Goal: Navigation & Orientation: Understand site structure

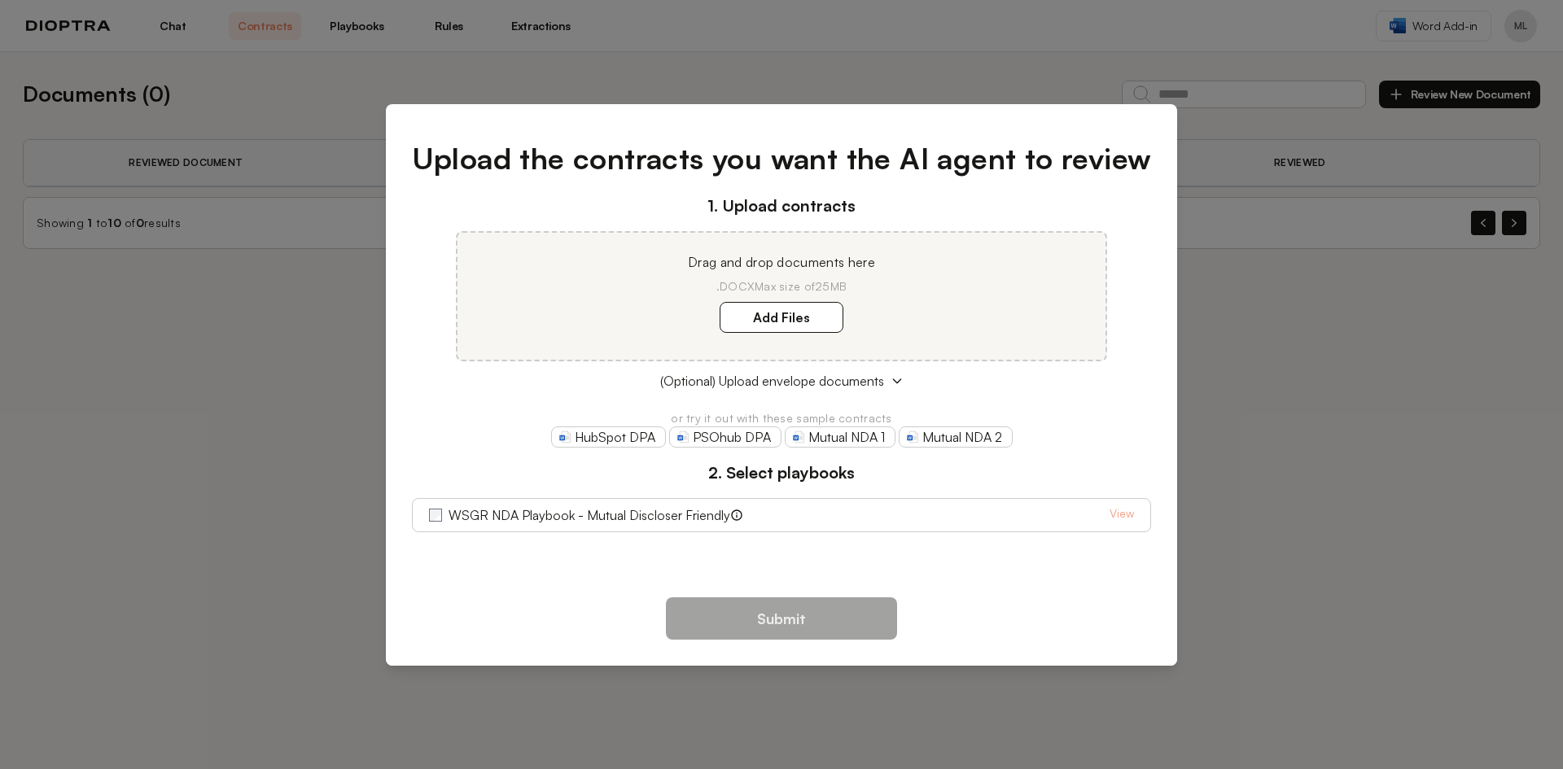
click at [1377, 380] on div "Upload the contracts you want the AI agent to review 1. Upload contracts Drag a…" at bounding box center [781, 384] width 1563 height 769
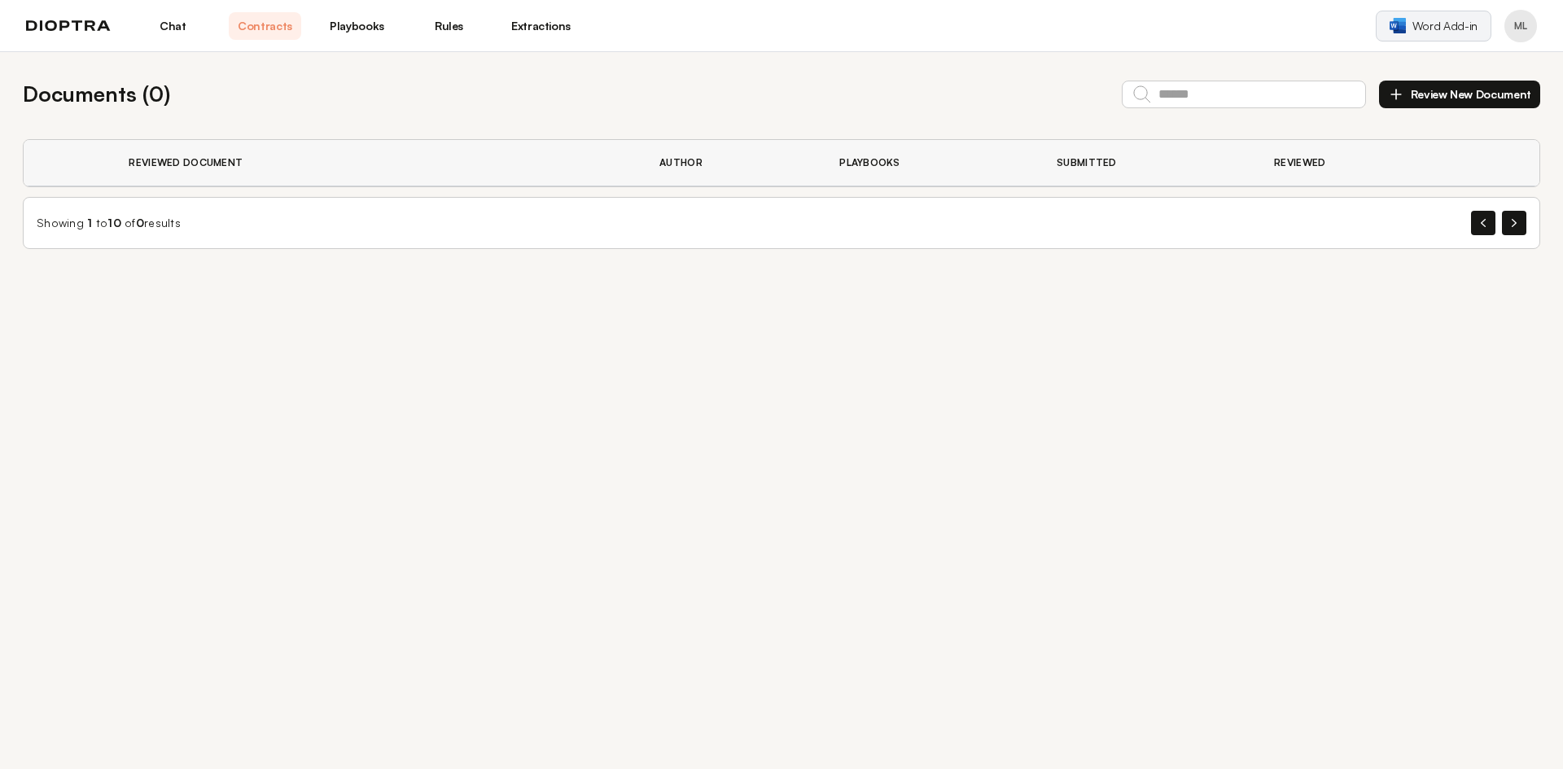
click at [1452, 29] on span "Word Add-in" at bounding box center [1444, 26] width 65 height 16
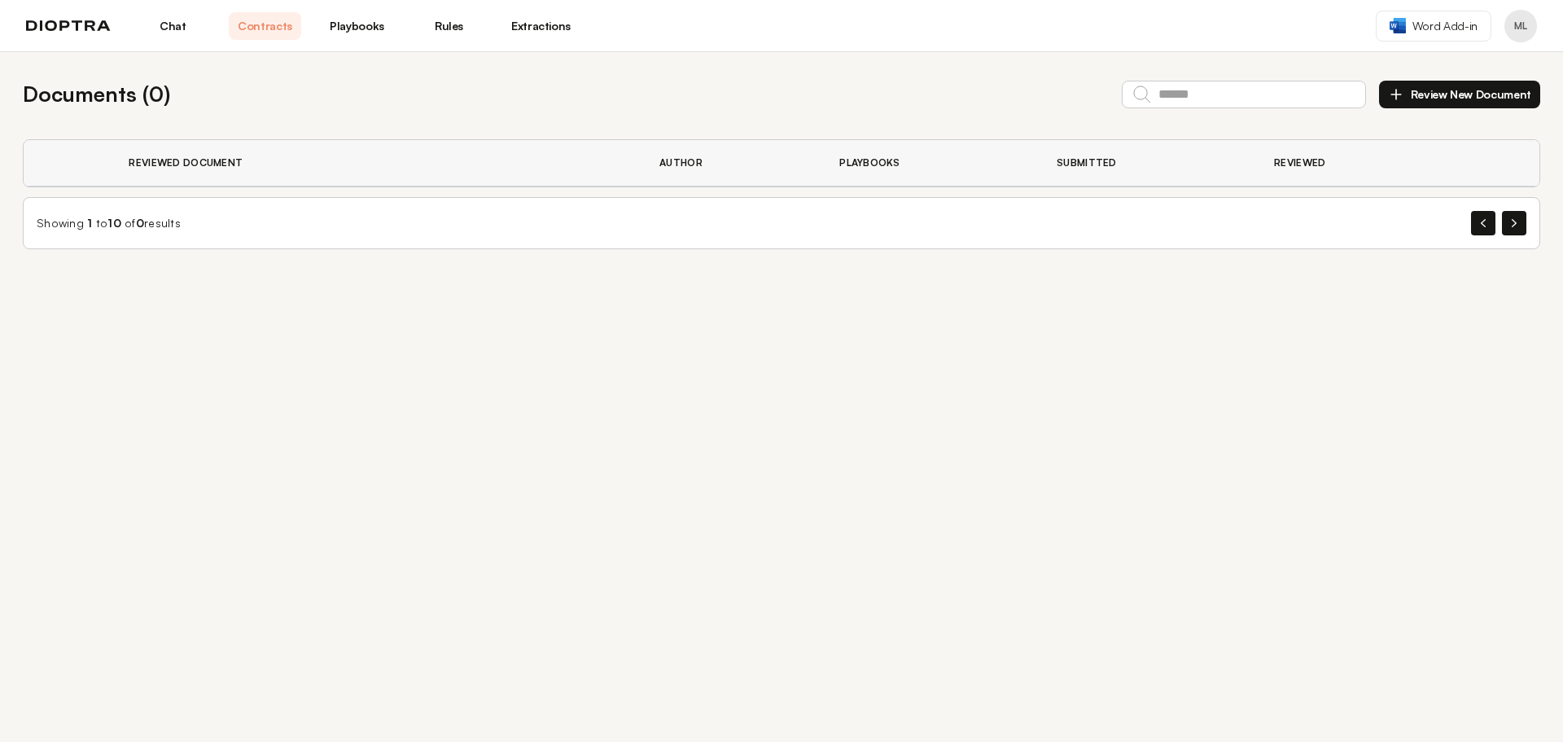
click at [171, 23] on link "Chat" at bounding box center [173, 26] width 72 height 28
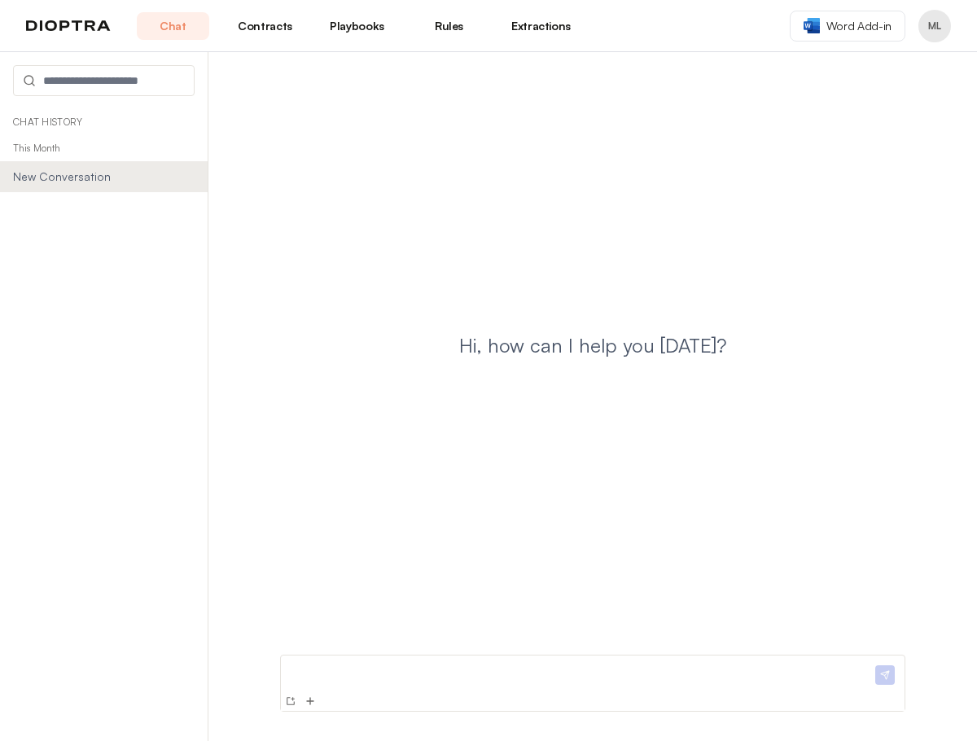
click at [466, 26] on link "Rules" at bounding box center [449, 26] width 72 height 28
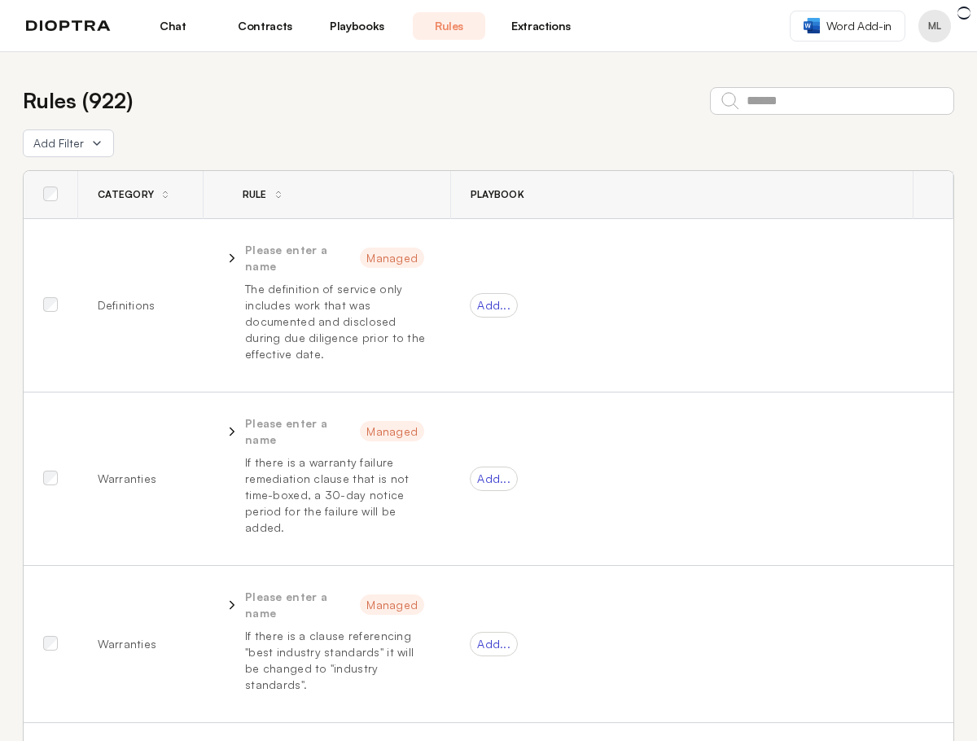
click at [358, 28] on link "Playbooks" at bounding box center [357, 26] width 72 height 28
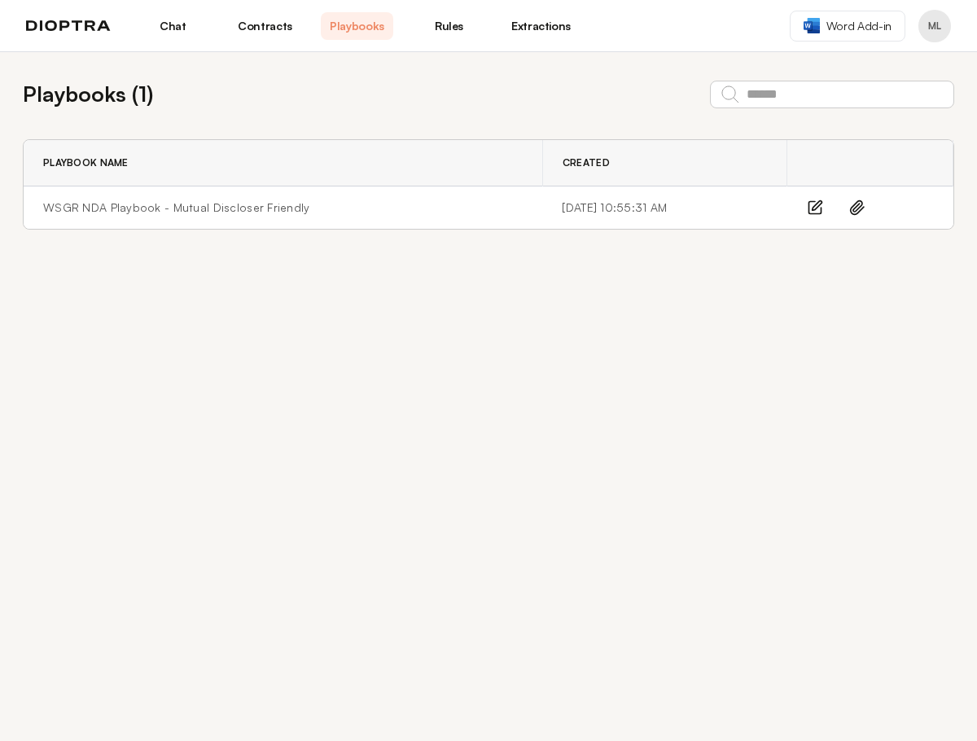
click at [56, 33] on div "Chat Contracts Playbooks Rules Extractions" at bounding box center [301, 26] width 551 height 28
click at [105, 20] on img at bounding box center [68, 25] width 85 height 11
